Goal: Information Seeking & Learning: Learn about a topic

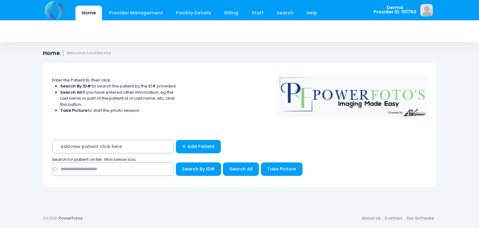
click at [122, 171] on input "text" at bounding box center [113, 168] width 122 height 13
type input "*****"
click at [244, 170] on span "Search All" at bounding box center [240, 169] width 23 height 6
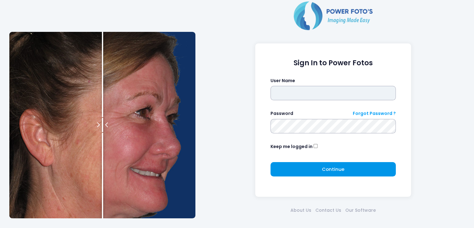
type input "*****"
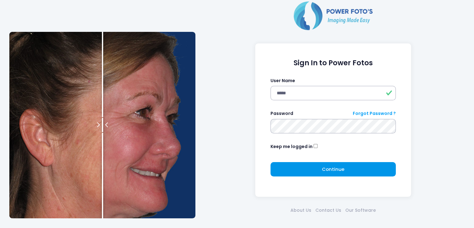
click at [325, 171] on span "Continue" at bounding box center [333, 169] width 22 height 7
click at [0, 0] on span "Please wait..." at bounding box center [0, 0] width 0 height 0
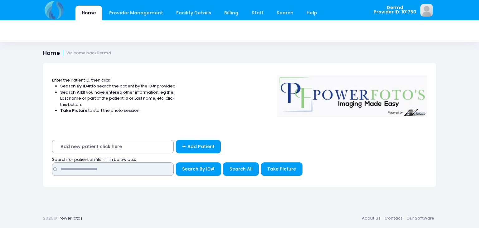
click at [101, 165] on input "text" at bounding box center [113, 168] width 122 height 13
type input "*****"
click at [241, 166] on span "Search All" at bounding box center [240, 169] width 23 height 6
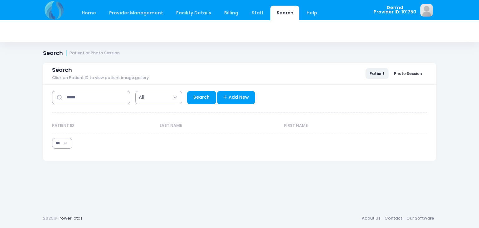
select select "***"
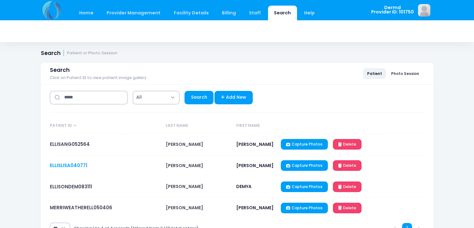
click at [66, 162] on link "ELLISLISA040771" at bounding box center [68, 165] width 37 height 7
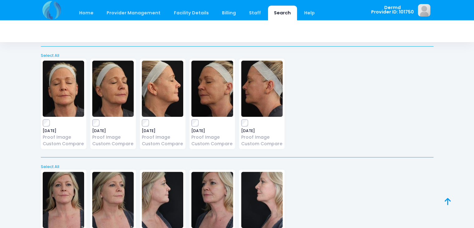
scroll to position [137, 0]
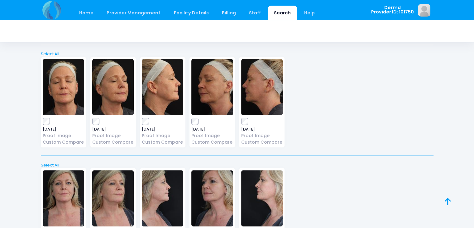
click at [338, 134] on div "2025-07-29 Proof Image Custom Compare 2025-07-29 Proof Image 2025-07-29" at bounding box center [237, 103] width 397 height 100
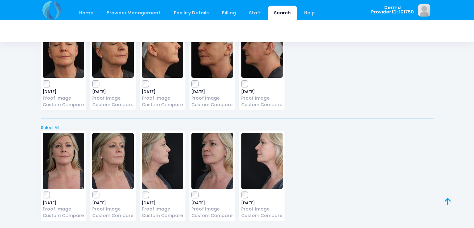
scroll to position [187, 0]
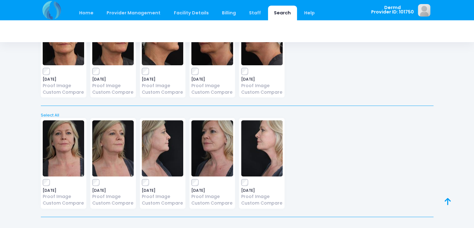
click at [397, 140] on div "2025-08-19 Proof Image Custom Compare 2025-08-19 Proof Image 2025-08-19" at bounding box center [237, 164] width 397 height 100
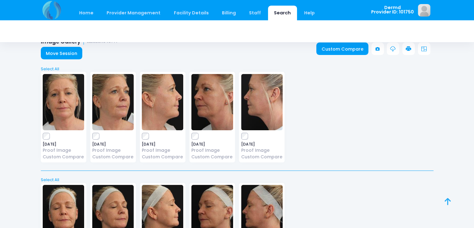
scroll to position [0, 0]
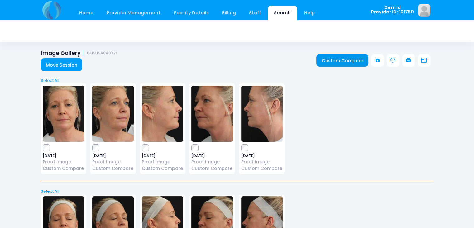
click at [332, 61] on link "Custom Compare" at bounding box center [342, 60] width 52 height 12
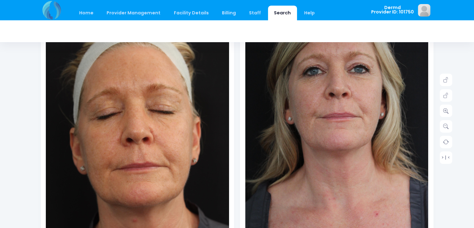
scroll to position [98, 0]
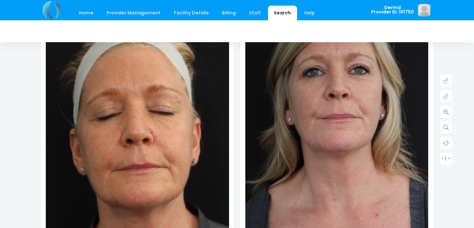
click at [465, 87] on div "Home Provider Management Provider Management Add User View Users Billing" at bounding box center [237, 197] width 474 height 590
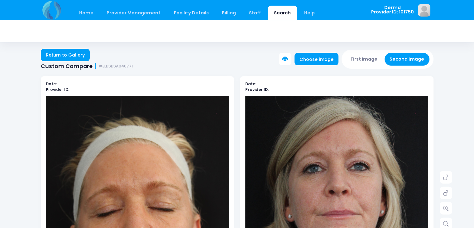
scroll to position [0, 0]
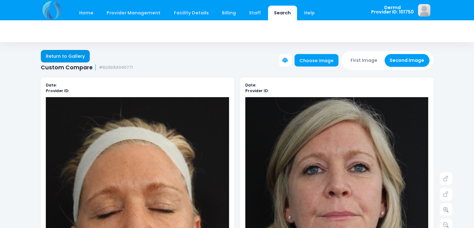
click at [63, 55] on link "Return to Gallery" at bounding box center [65, 56] width 49 height 12
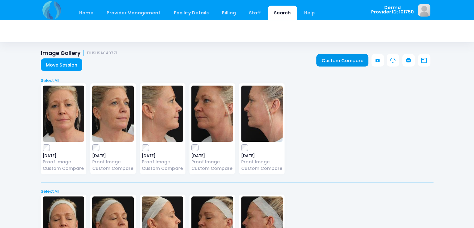
click at [345, 58] on link "Custom Compare" at bounding box center [342, 60] width 52 height 12
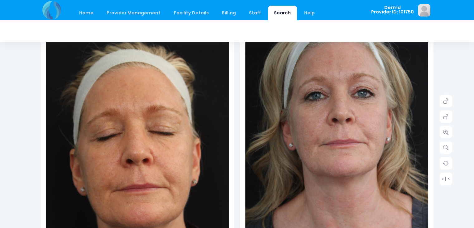
scroll to position [96, 0]
